Goal: Task Accomplishment & Management: Manage account settings

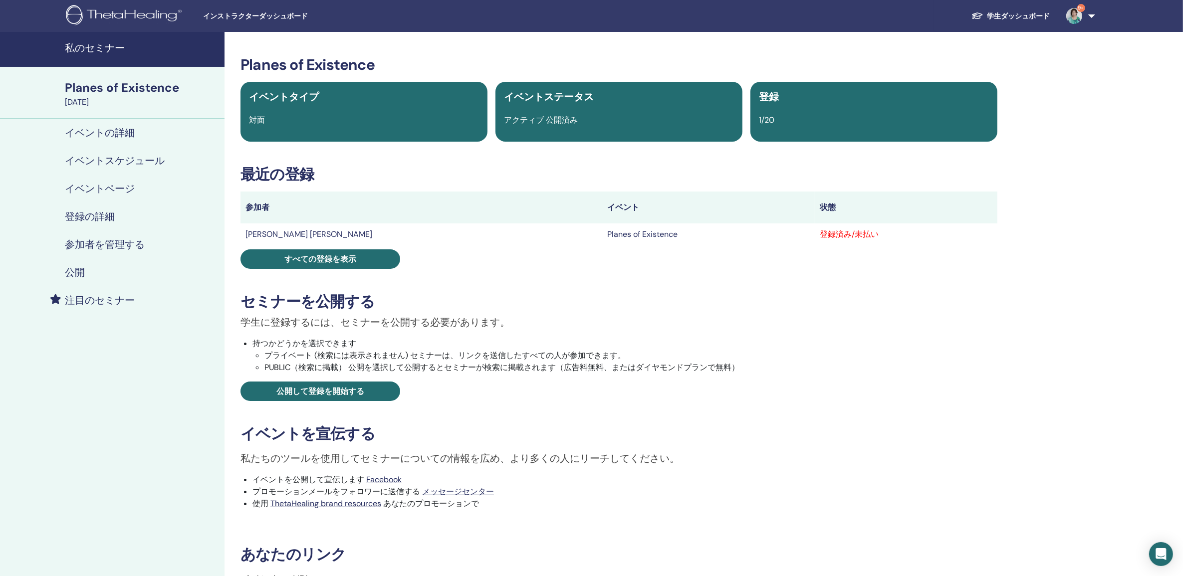
click at [95, 50] on h4 "私のセミナー" at bounding box center [142, 48] width 154 height 12
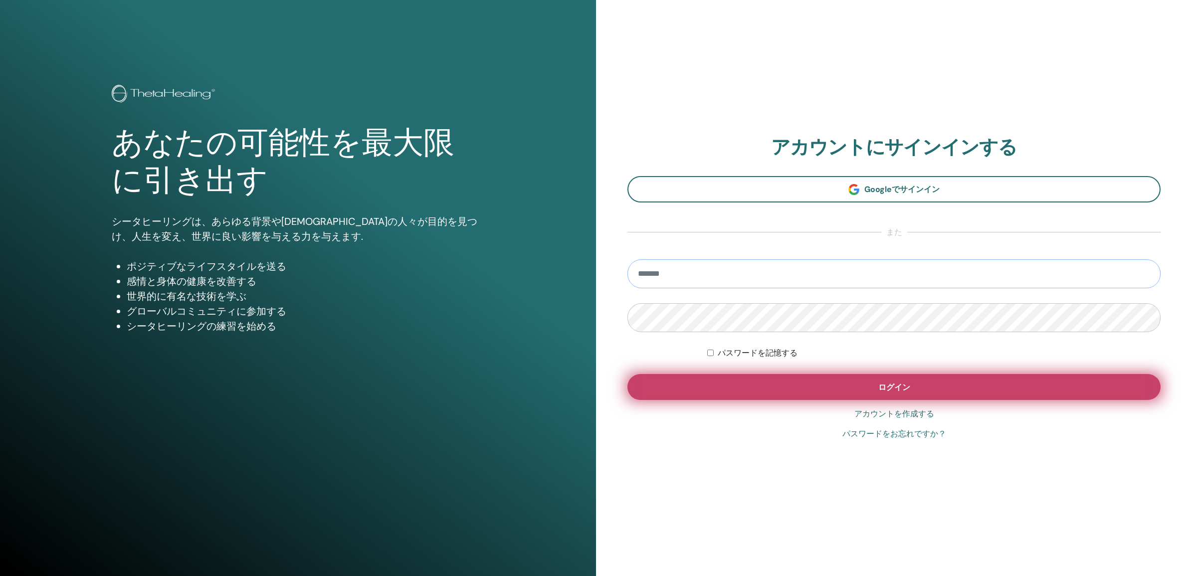
type input "**********"
click at [871, 388] on button "ログイン" at bounding box center [894, 387] width 533 height 26
